Goal: Task Accomplishment & Management: Use online tool/utility

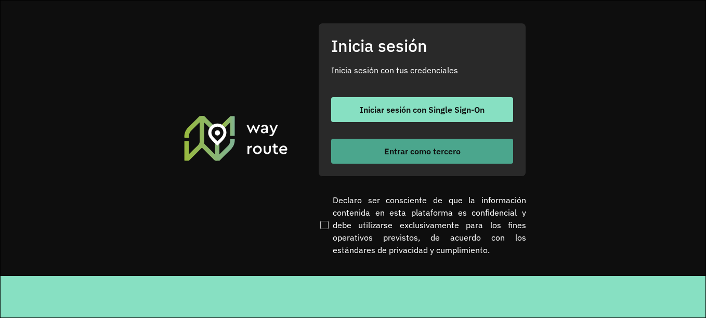
click at [395, 146] on font "Entrar como tercero" at bounding box center [422, 151] width 76 height 10
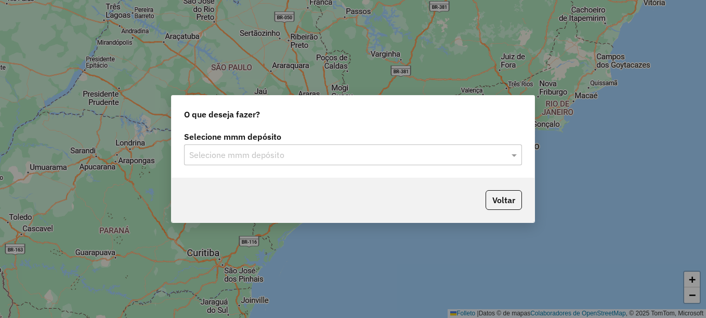
click at [396, 153] on input "text" at bounding box center [342, 155] width 307 height 12
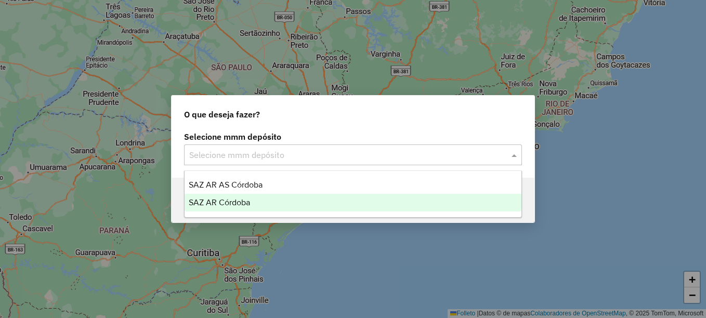
click at [250, 201] on span "SAZ AR Córdoba" at bounding box center [219, 202] width 61 height 9
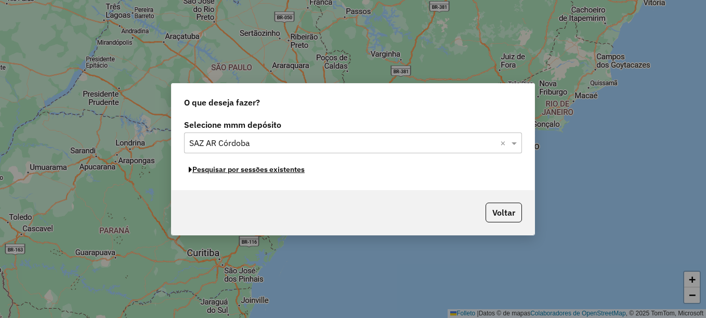
click at [281, 174] on button "Pesquisar por sessões existentes" at bounding box center [246, 170] width 125 height 16
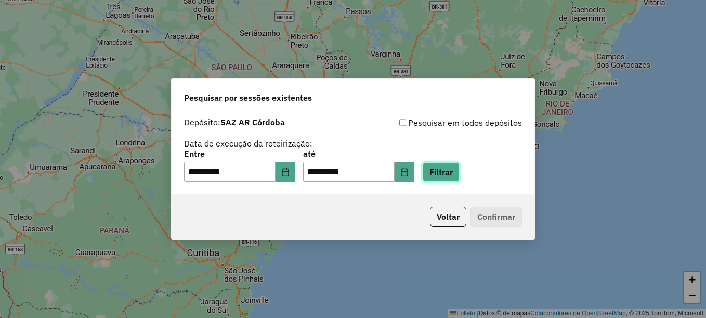
click at [459, 168] on button "Filtrar" at bounding box center [440, 172] width 37 height 20
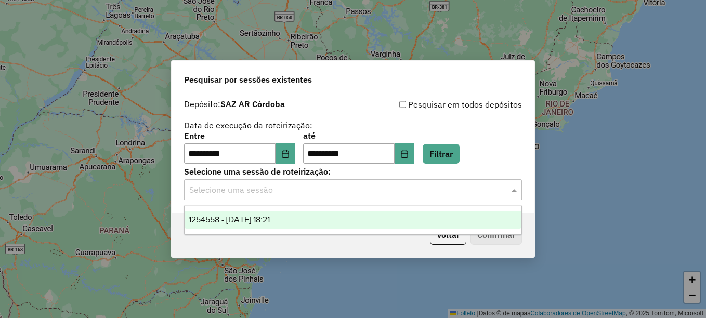
click at [296, 190] on input "text" at bounding box center [342, 190] width 307 height 12
click at [270, 220] on span "1254558 - 28/08/2025 18:21" at bounding box center [229, 219] width 81 height 9
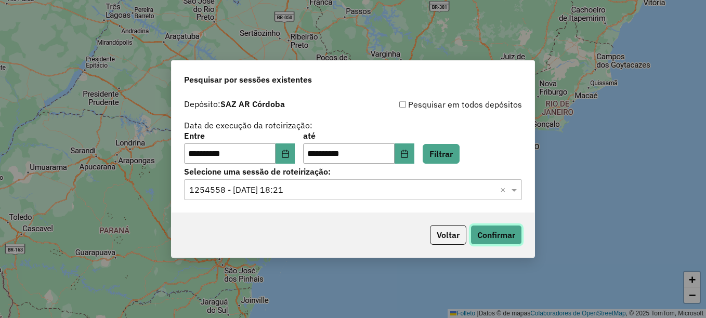
click at [476, 234] on button "Confirmar" at bounding box center [495, 235] width 51 height 20
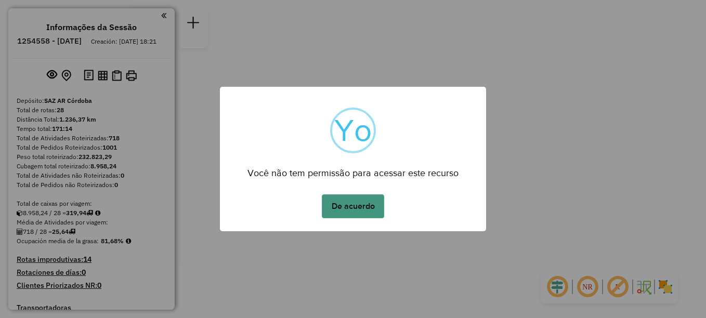
click at [353, 205] on button "De acuerdo" at bounding box center [353, 206] width 62 height 24
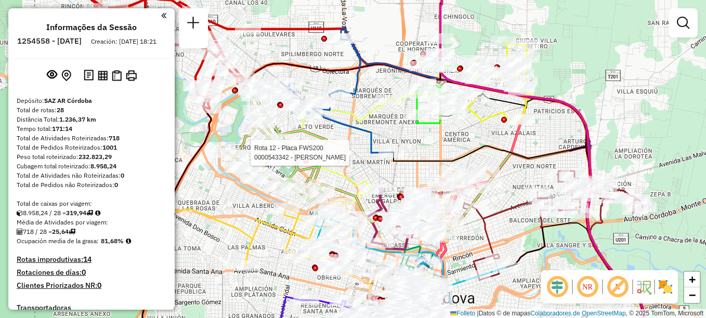
select select "**********"
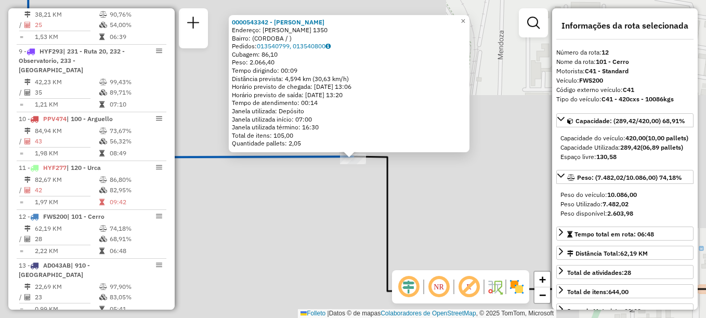
scroll to position [963, 0]
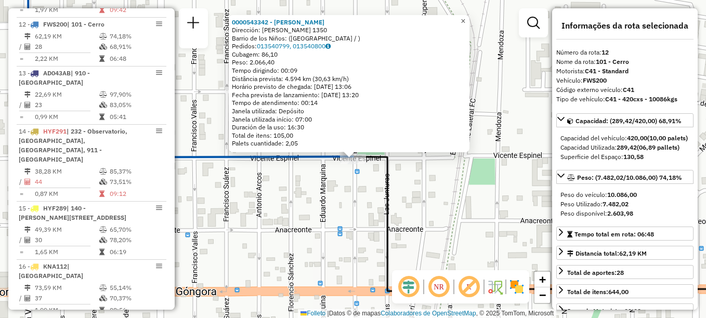
click at [465, 21] on span "×" at bounding box center [462, 21] width 5 height 9
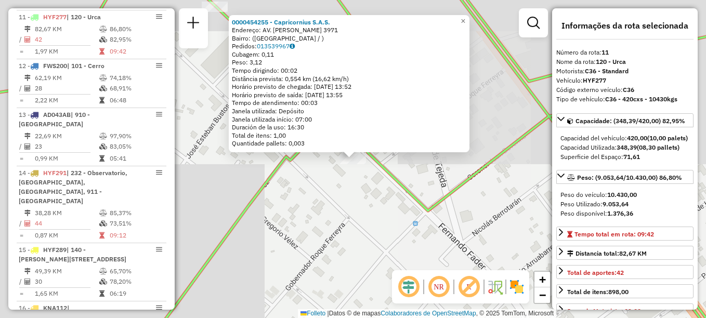
scroll to position [914, 0]
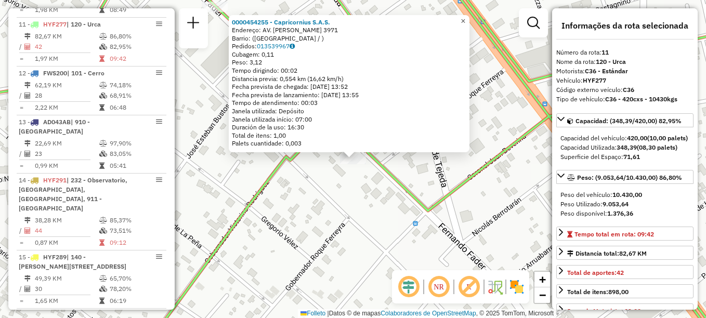
click at [465, 18] on span "×" at bounding box center [462, 21] width 5 height 9
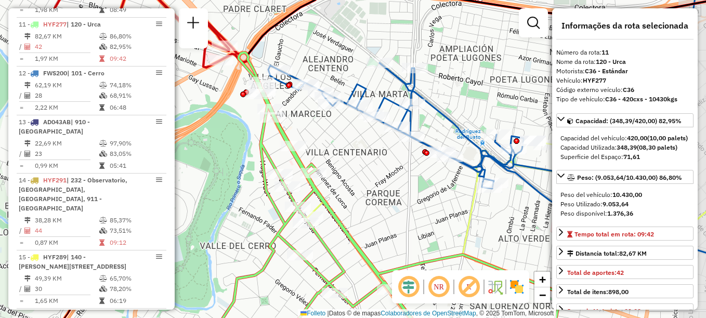
drag, startPoint x: 414, startPoint y: 194, endPoint x: 384, endPoint y: 183, distance: 31.7
click at [384, 183] on div "Janela de atendimento Grade de atendimento Capacidade Transportadoras Veículos …" at bounding box center [353, 159] width 706 height 318
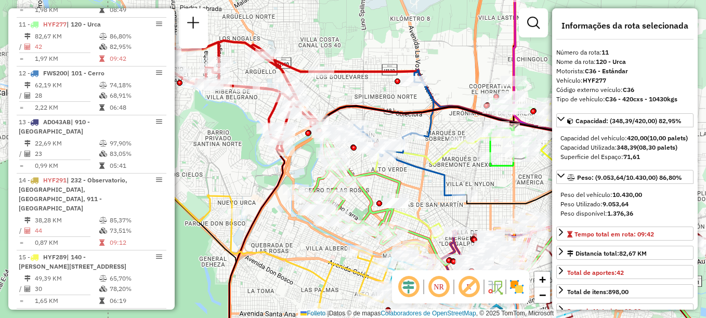
drag, startPoint x: 455, startPoint y: 234, endPoint x: 436, endPoint y: 208, distance: 31.9
click at [436, 208] on div "Janela de atendimento Grade de atendimento Capacidade Transportadoras Veículos …" at bounding box center [353, 159] width 706 height 318
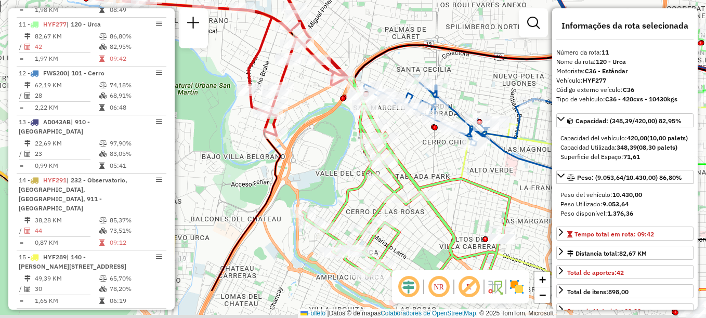
drag, startPoint x: 297, startPoint y: 258, endPoint x: 331, endPoint y: 196, distance: 70.5
click at [331, 196] on div "Janela de atendimento Grade de atendimento Capacidade Transportadoras Veículos …" at bounding box center [353, 159] width 706 height 318
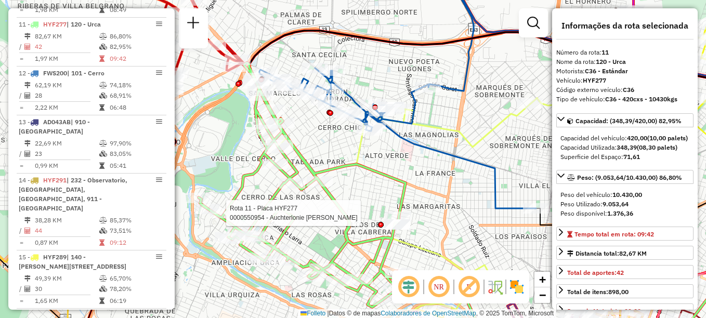
click at [452, 189] on div "Rota 11 - Placa HYF277 0000550954 - Auchterlonie Romero [PERSON_NAME] de atendi…" at bounding box center [353, 159] width 706 height 318
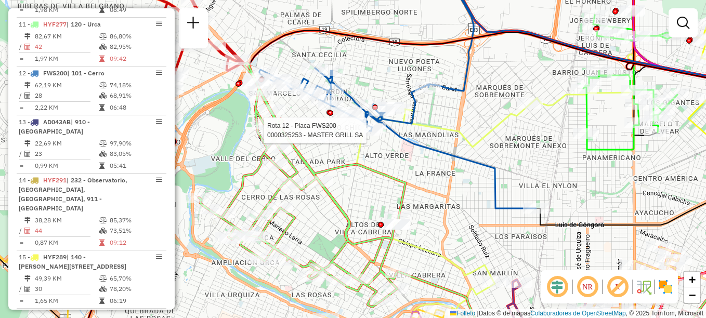
select select "**********"
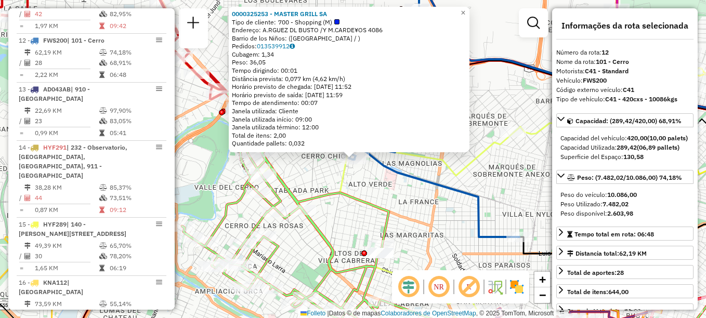
scroll to position [963, 0]
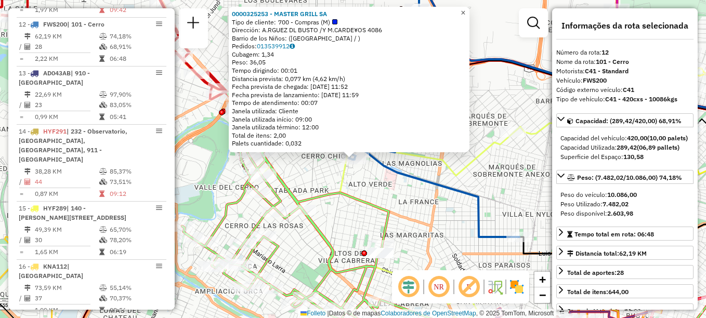
click at [465, 8] on span "×" at bounding box center [462, 12] width 5 height 9
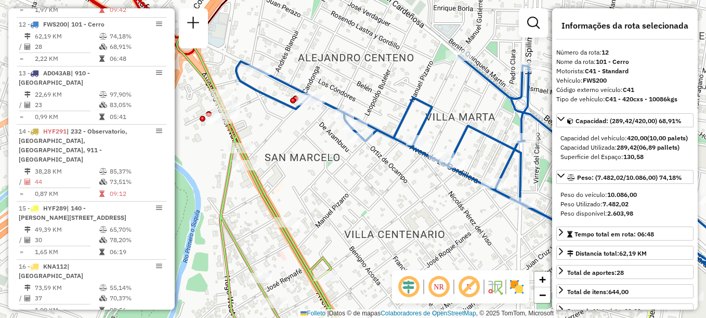
drag, startPoint x: 327, startPoint y: 188, endPoint x: 292, endPoint y: 152, distance: 50.0
click at [296, 161] on div "Janela de atendimento Grade de atendimento Capacidade Transportadoras Veículos …" at bounding box center [353, 159] width 706 height 318
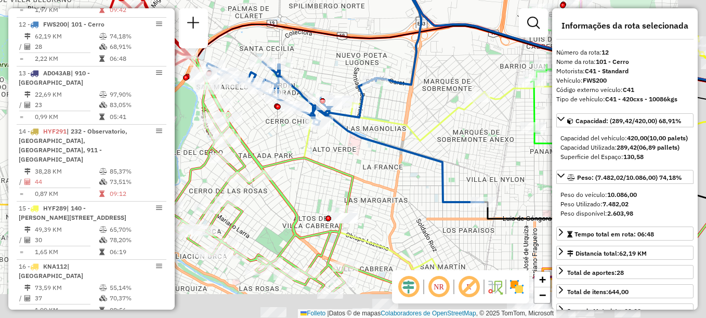
drag, startPoint x: 366, startPoint y: 203, endPoint x: 342, endPoint y: 169, distance: 41.5
click at [342, 169] on icon at bounding box center [249, 174] width 207 height 235
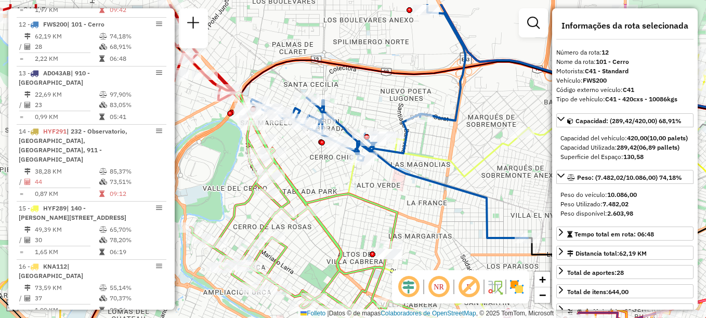
drag, startPoint x: 274, startPoint y: 144, endPoint x: 318, endPoint y: 180, distance: 56.9
click at [318, 180] on div "Janela de atendimento Grade de atendimento Capacidade Transportadoras Veículos …" at bounding box center [353, 159] width 706 height 318
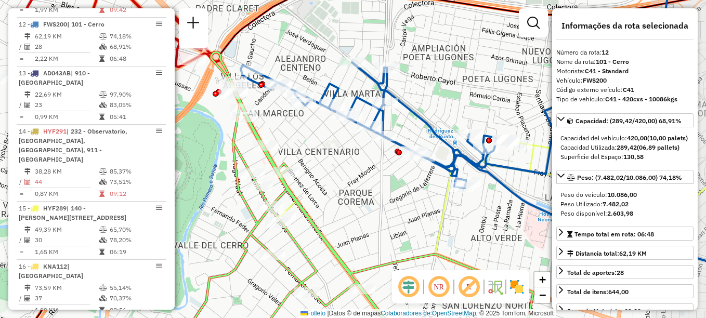
drag, startPoint x: 381, startPoint y: 166, endPoint x: 344, endPoint y: 157, distance: 38.4
click at [344, 157] on div "Janela de atendimento Grade de atendimento Capacidade Transportadoras Veículos …" at bounding box center [353, 159] width 706 height 318
